Goal: Task Accomplishment & Management: Manage account settings

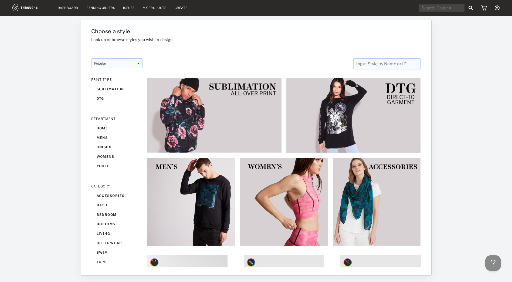
click at [105, 7] on div "Pending Orders" at bounding box center [100, 8] width 29 height 4
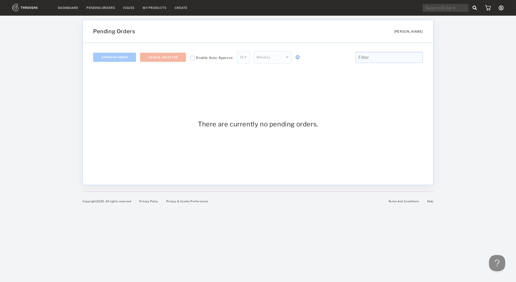
click at [245, 56] on icon at bounding box center [246, 57] width 2 height 3
click at [486, 9] on img at bounding box center [488, 7] width 6 height 5
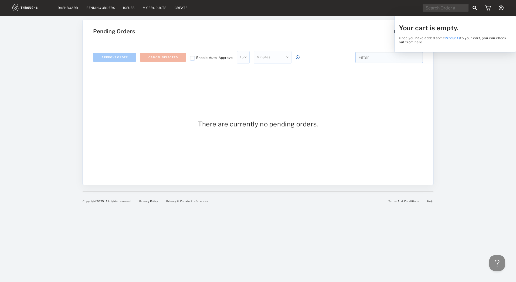
click at [504, 6] on div "Your cart is empty. Once you have added some Products to your cart, you can che…" at bounding box center [258, 141] width 516 height 282
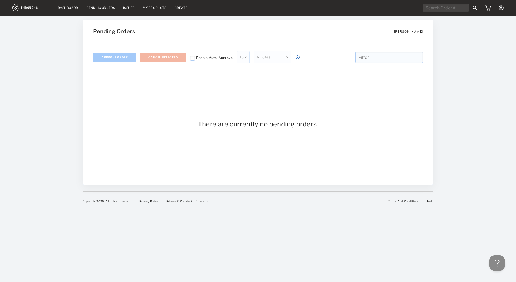
click at [502, 8] on icon at bounding box center [501, 7] width 5 height 5
click at [480, 45] on link "Brand Settings" at bounding box center [477, 45] width 48 height 8
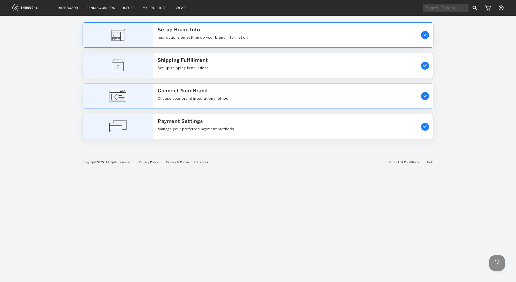
click at [201, 41] on div "Instructions on setting up your brand information" at bounding box center [203, 39] width 90 height 8
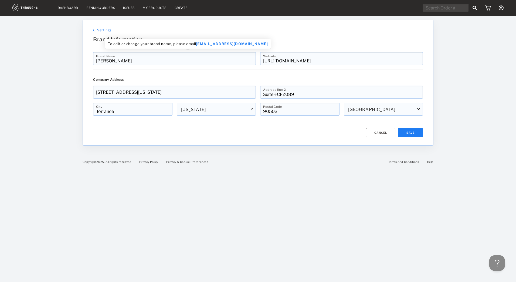
click at [152, 63] on input "[PERSON_NAME]" at bounding box center [174, 58] width 163 height 13
click at [83, 98] on div "Settings Brand Information [PERSON_NAME] Brand Name [URL][DOMAIN_NAME] Website …" at bounding box center [258, 82] width 351 height 125
click at [104, 9] on div "Pending Orders" at bounding box center [100, 8] width 29 height 4
